Goal: Find specific page/section: Find specific page/section

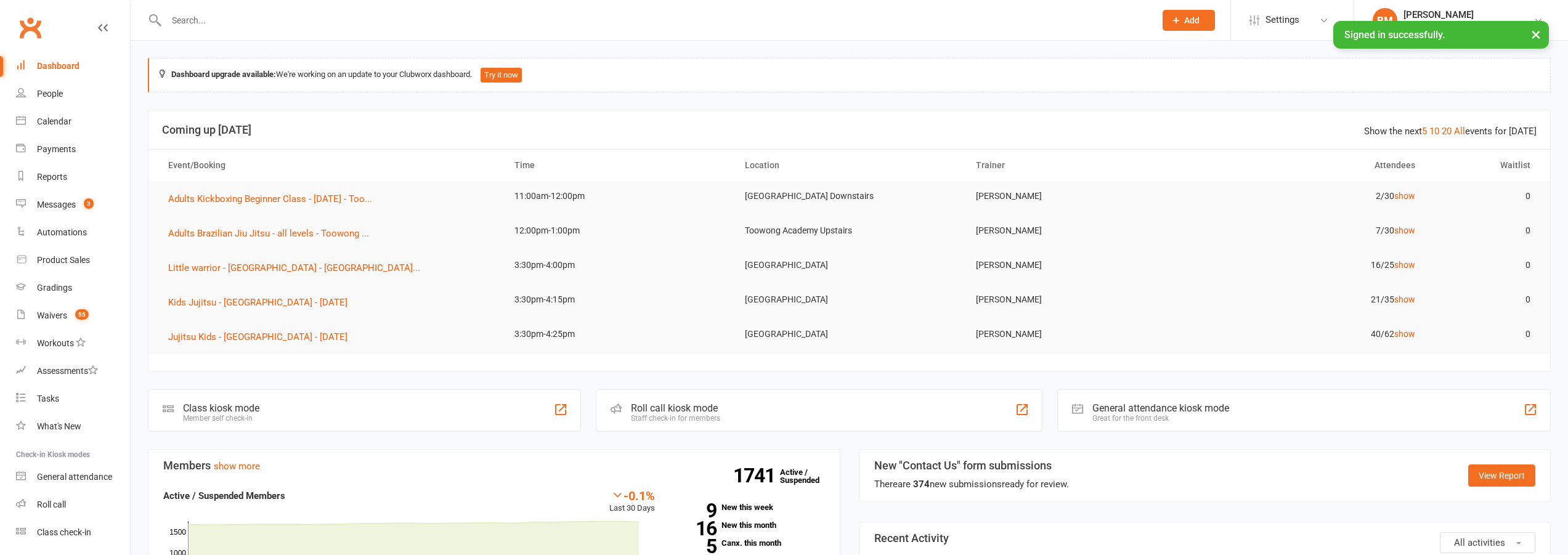
click at [234, 17] on input "text" at bounding box center [655, 20] width 983 height 17
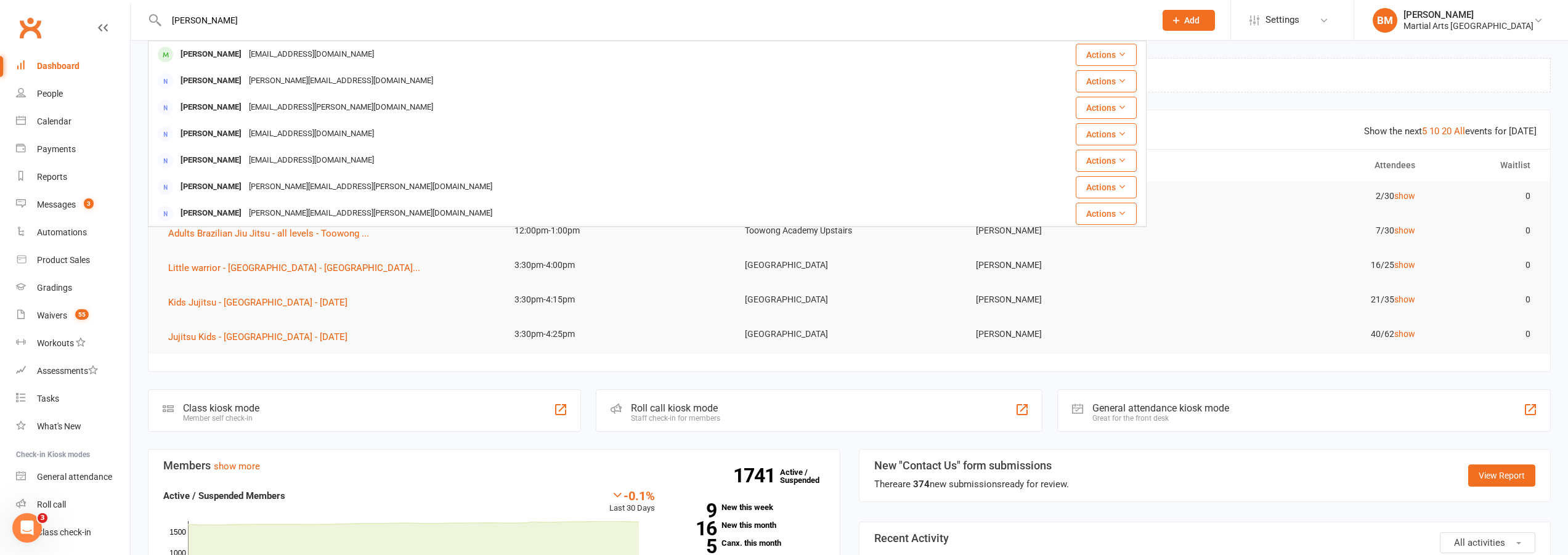
type input "[PERSON_NAME]"
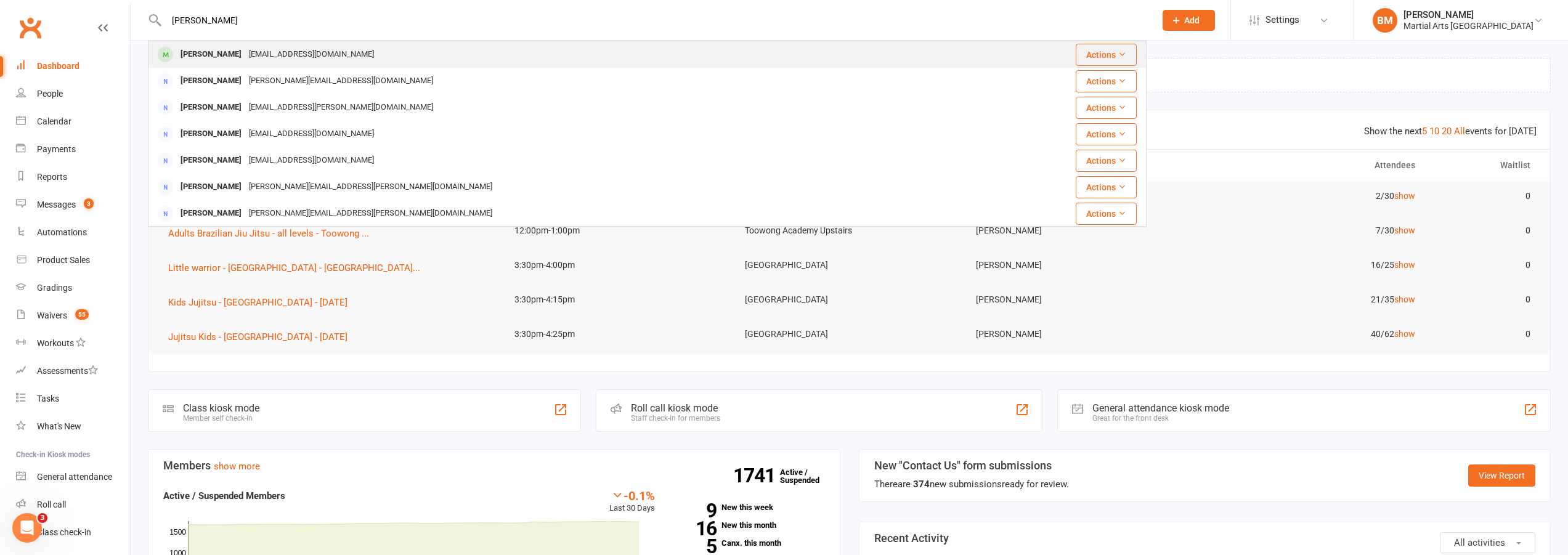
click at [245, 66] on div "[PERSON_NAME] [EMAIL_ADDRESS][DOMAIN_NAME]" at bounding box center [564, 55] width 829 height 25
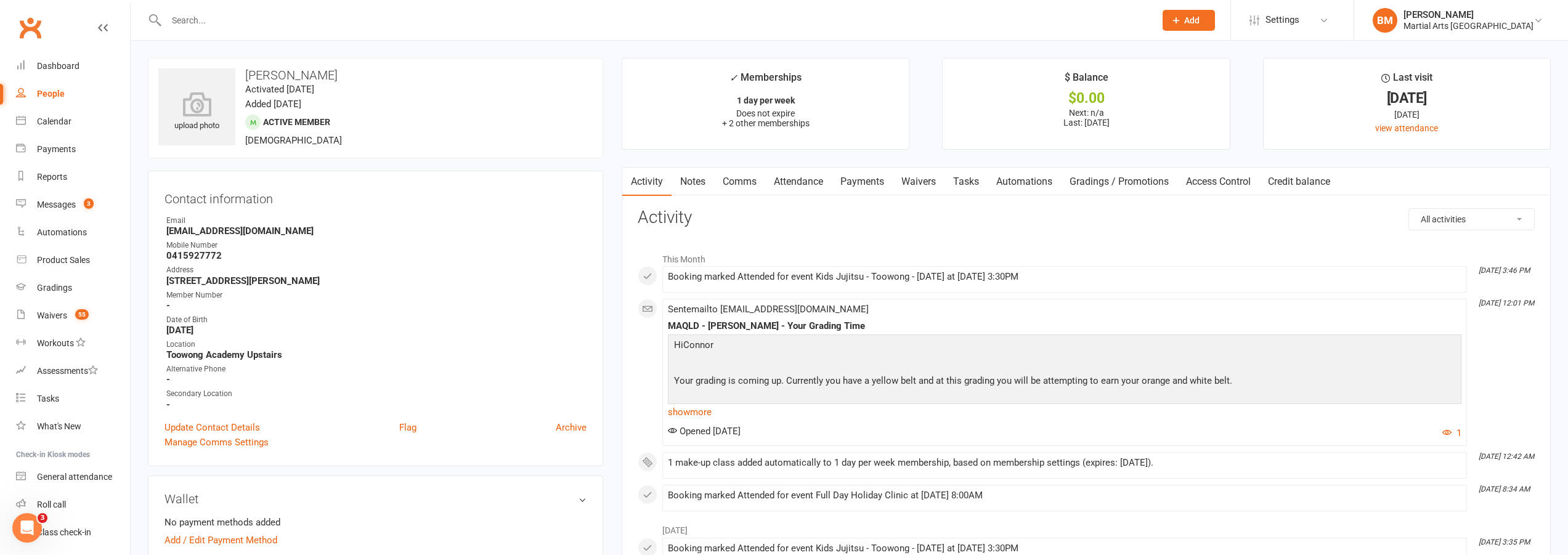
click at [228, 24] on input "text" at bounding box center [655, 20] width 983 height 17
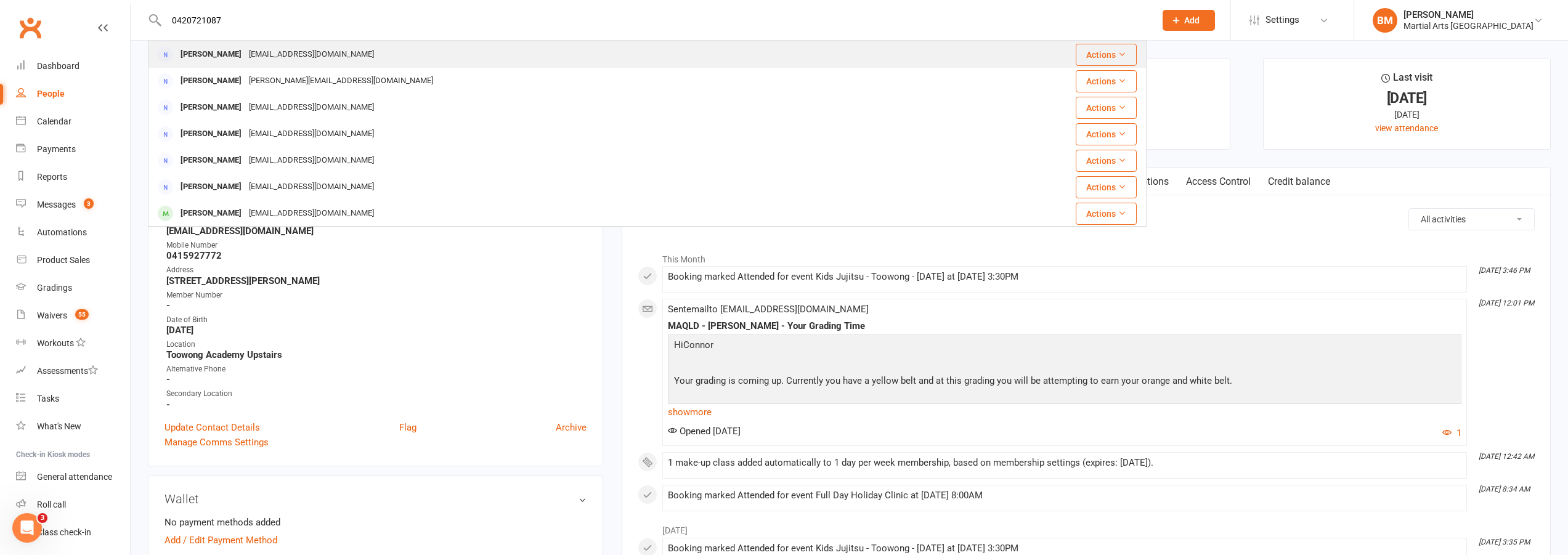
type input "0420721087"
click at [260, 59] on div "[EMAIL_ADDRESS][DOMAIN_NAME]" at bounding box center [311, 55] width 132 height 18
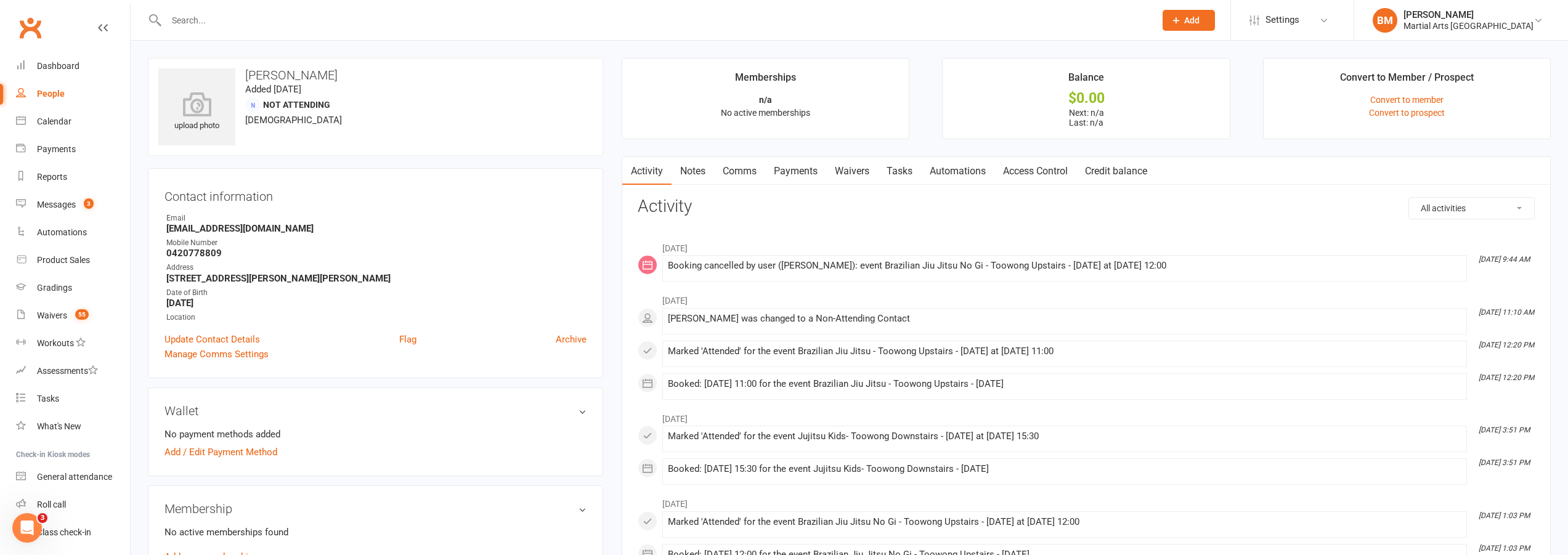
click at [23, 22] on link "Clubworx" at bounding box center [30, 28] width 31 height 31
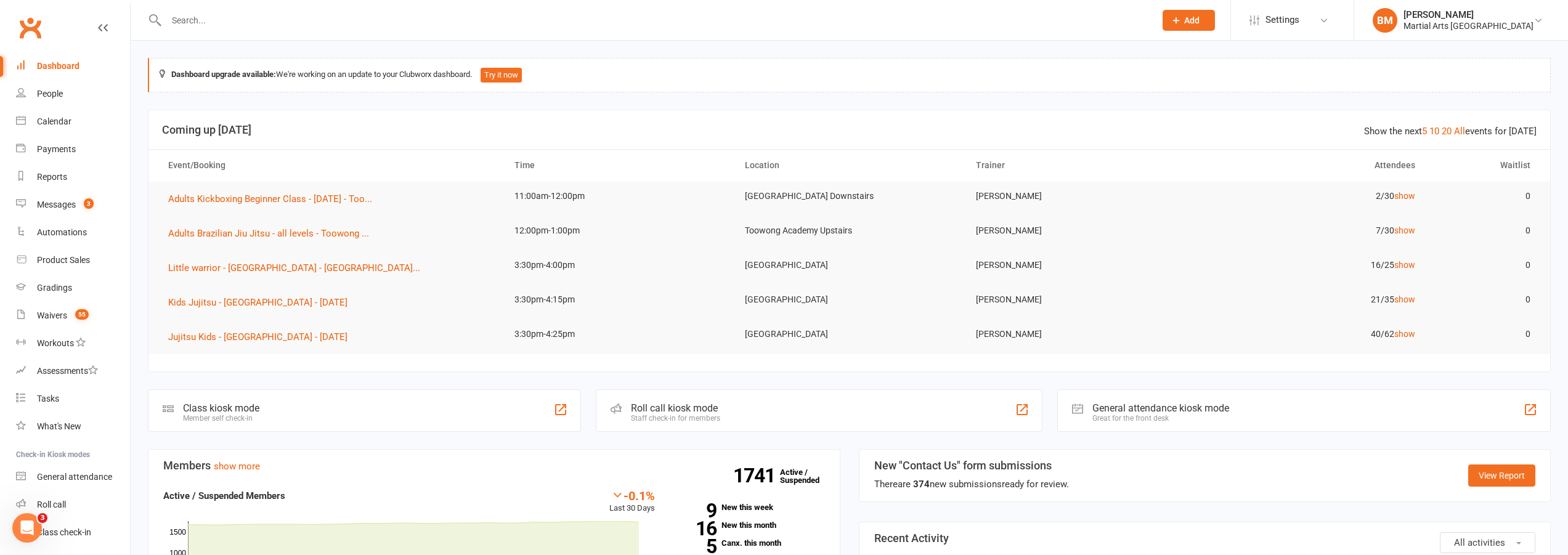
click at [261, 23] on input "text" at bounding box center [655, 20] width 983 height 17
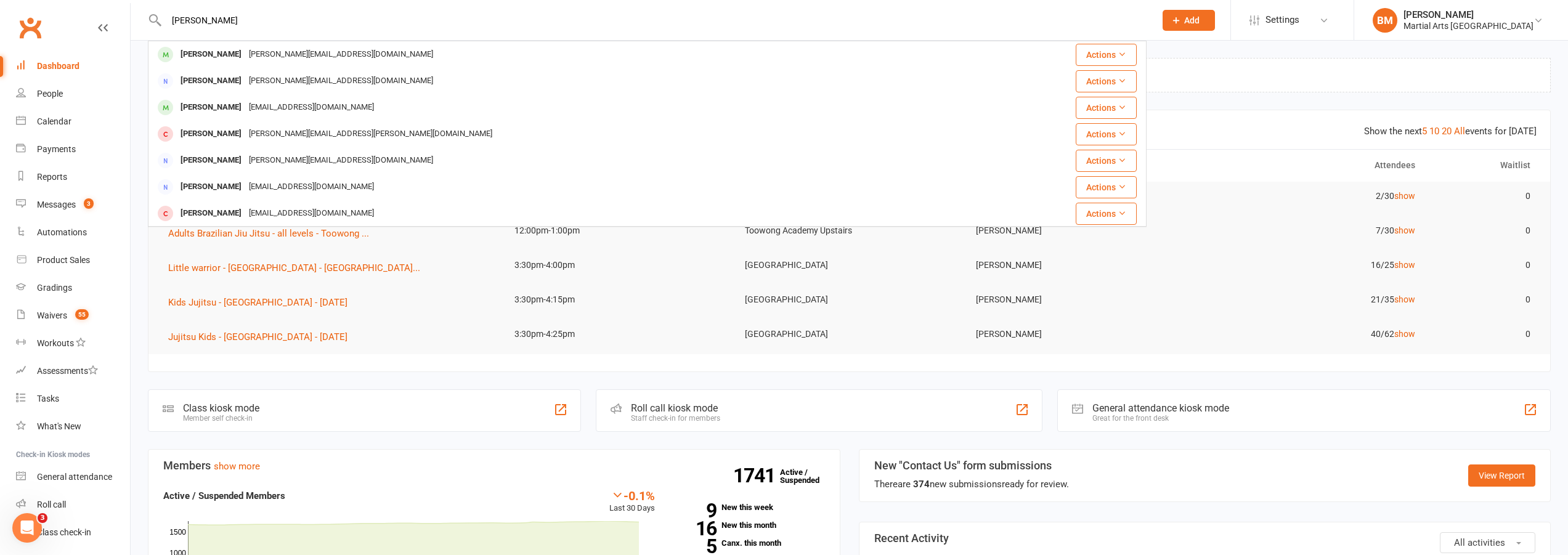
type input "mason vincent"
drag, startPoint x: 301, startPoint y: 46, endPoint x: 308, endPoint y: 55, distance: 11.4
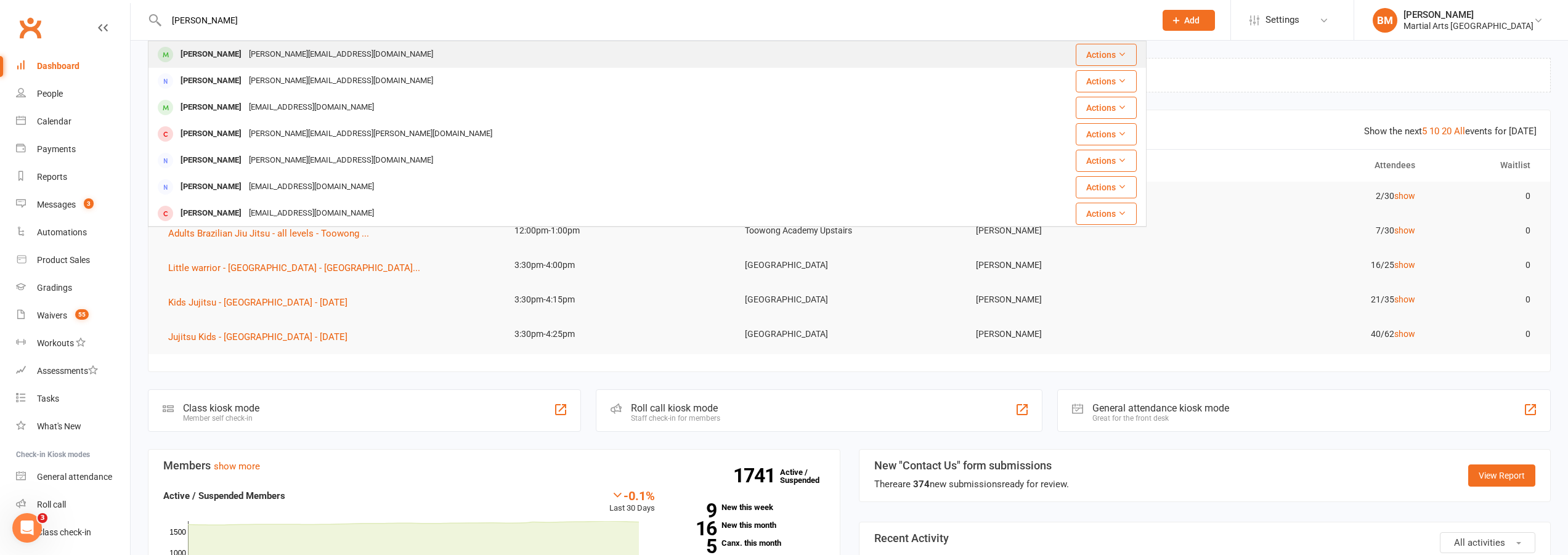
click at [308, 55] on div "susan@xstragroup.com" at bounding box center [341, 55] width 192 height 18
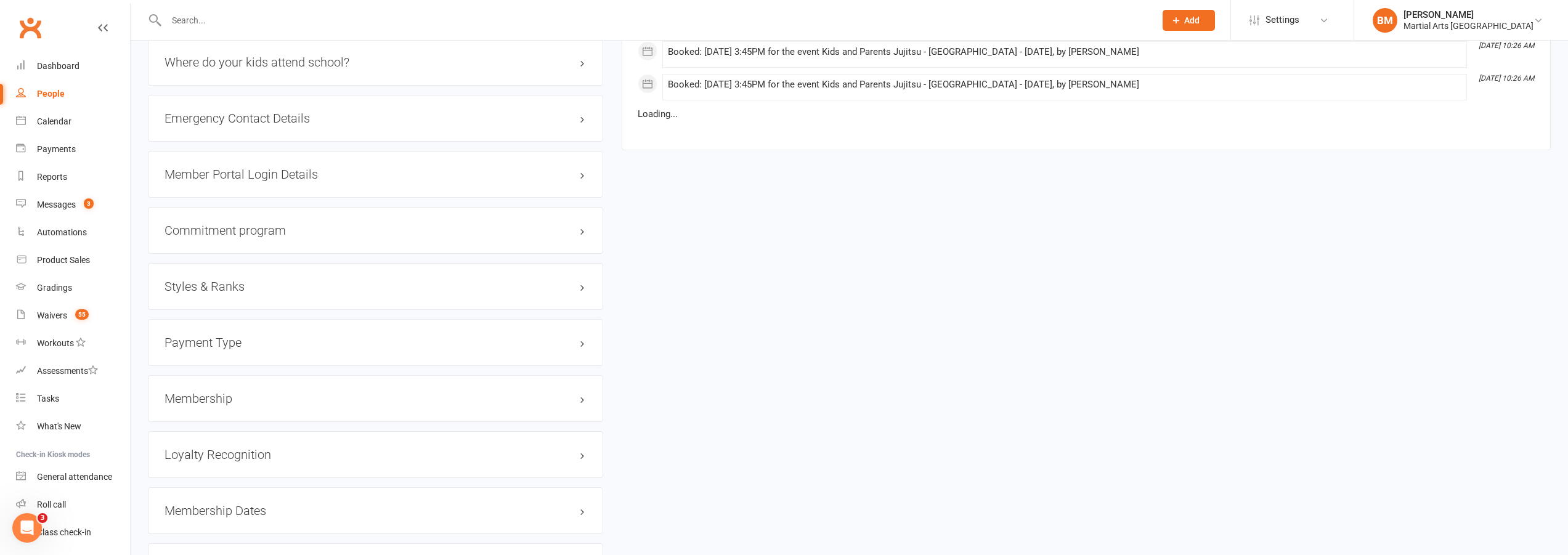
scroll to position [1232, 0]
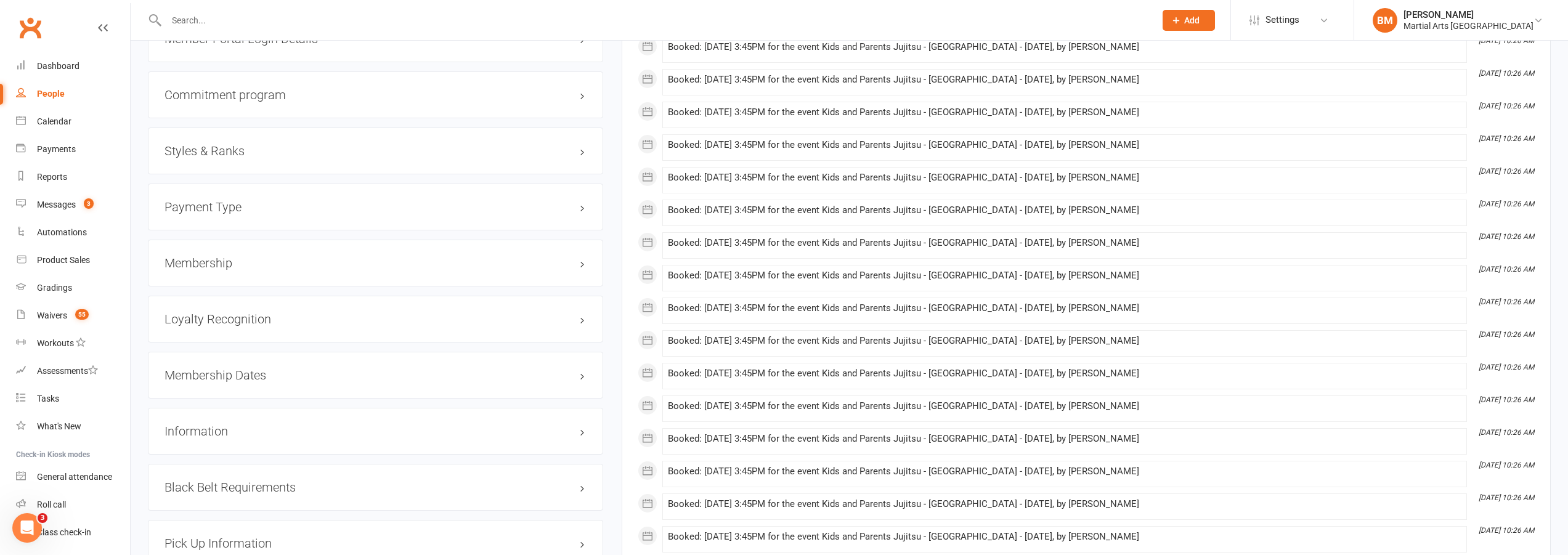
click at [213, 268] on h3 "Membership" at bounding box center [376, 263] width 422 height 13
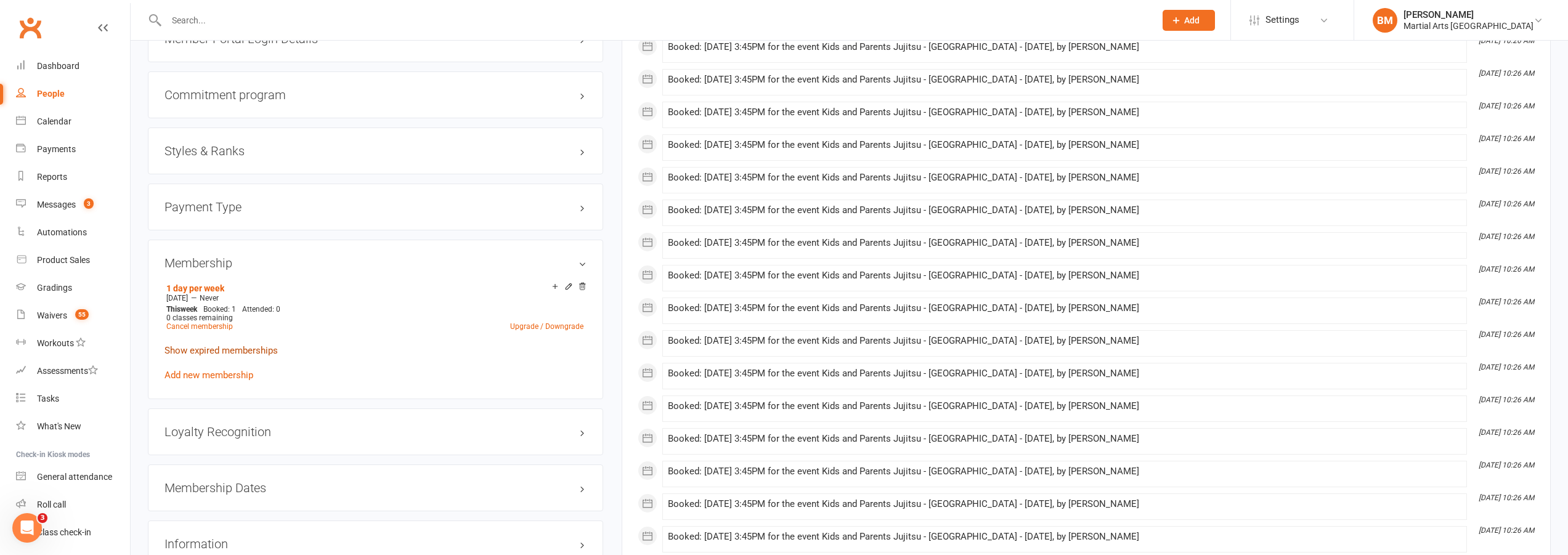
click at [234, 349] on link "Show expired memberships" at bounding box center [221, 351] width 113 height 12
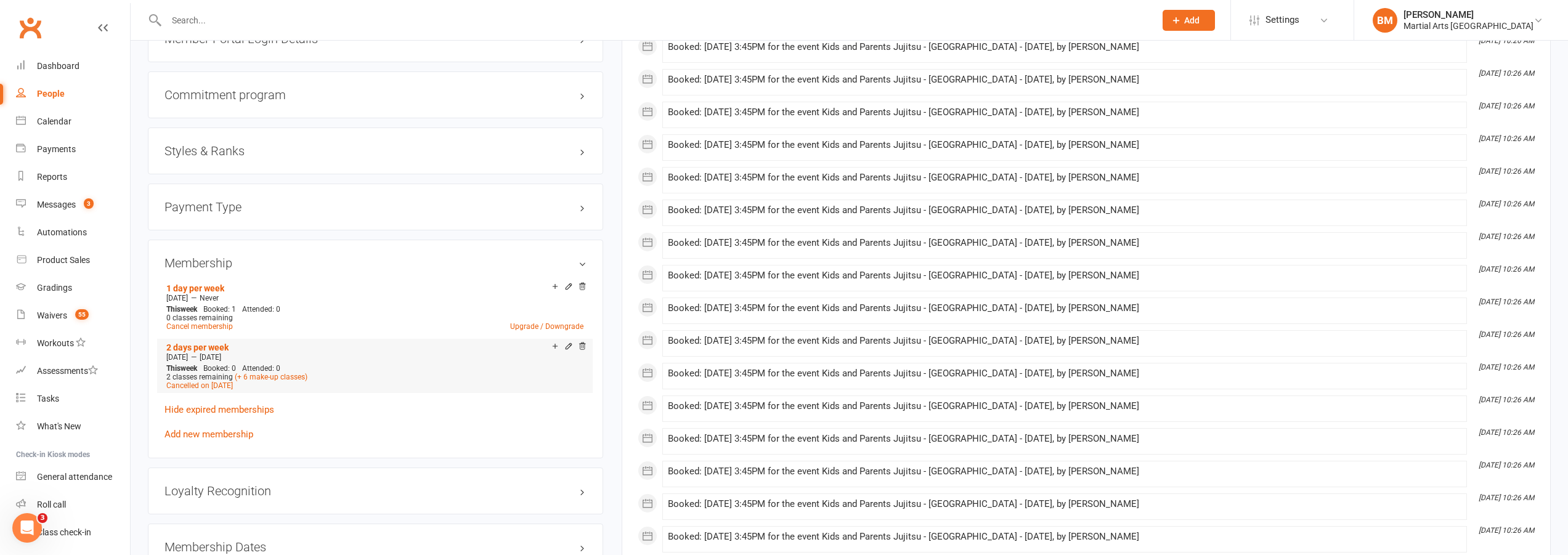
click at [582, 347] on icon at bounding box center [582, 346] width 9 height 9
